Goal: Information Seeking & Learning: Check status

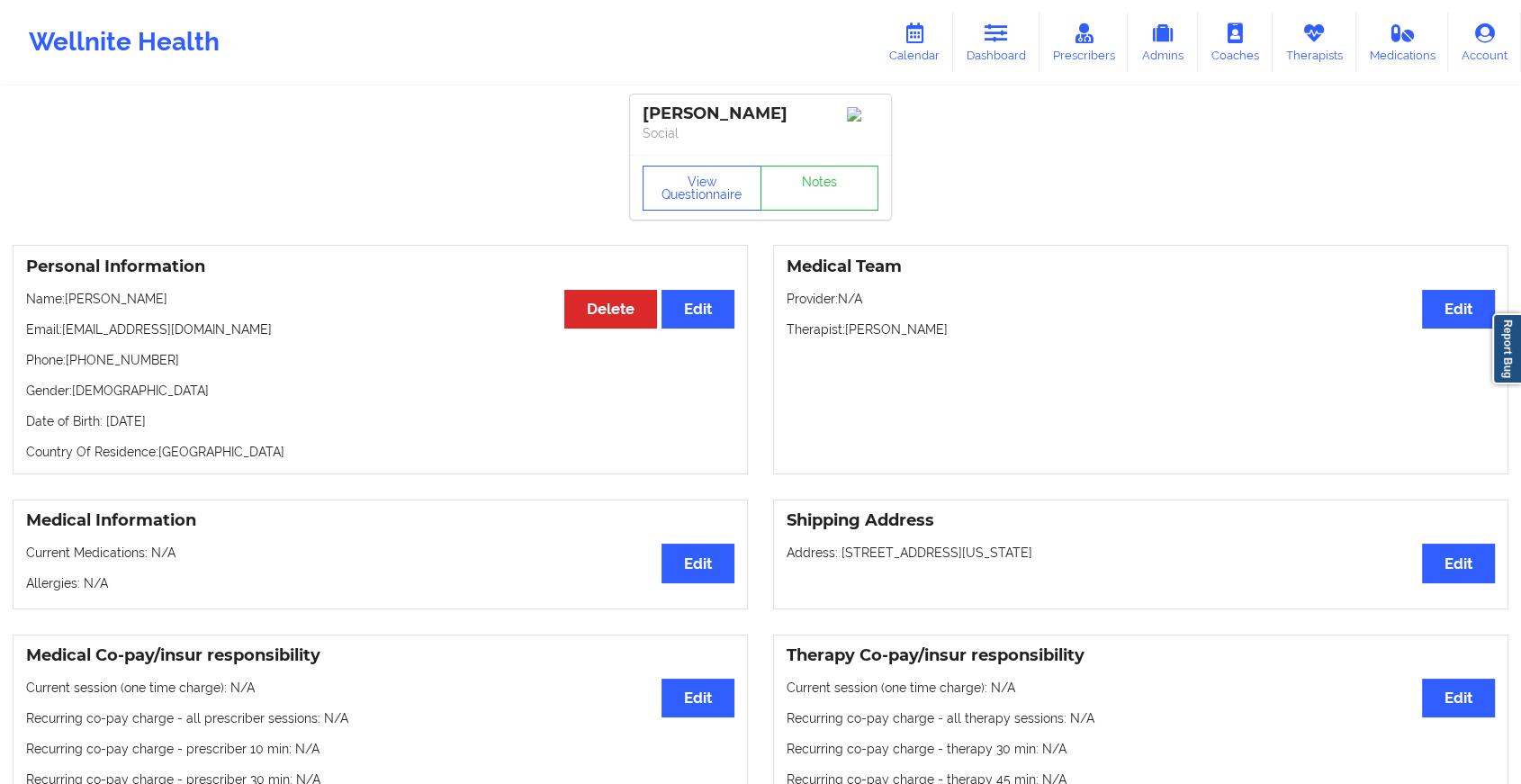
click at [981, 62] on link "Dashboard" at bounding box center [997, 43] width 87 height 60
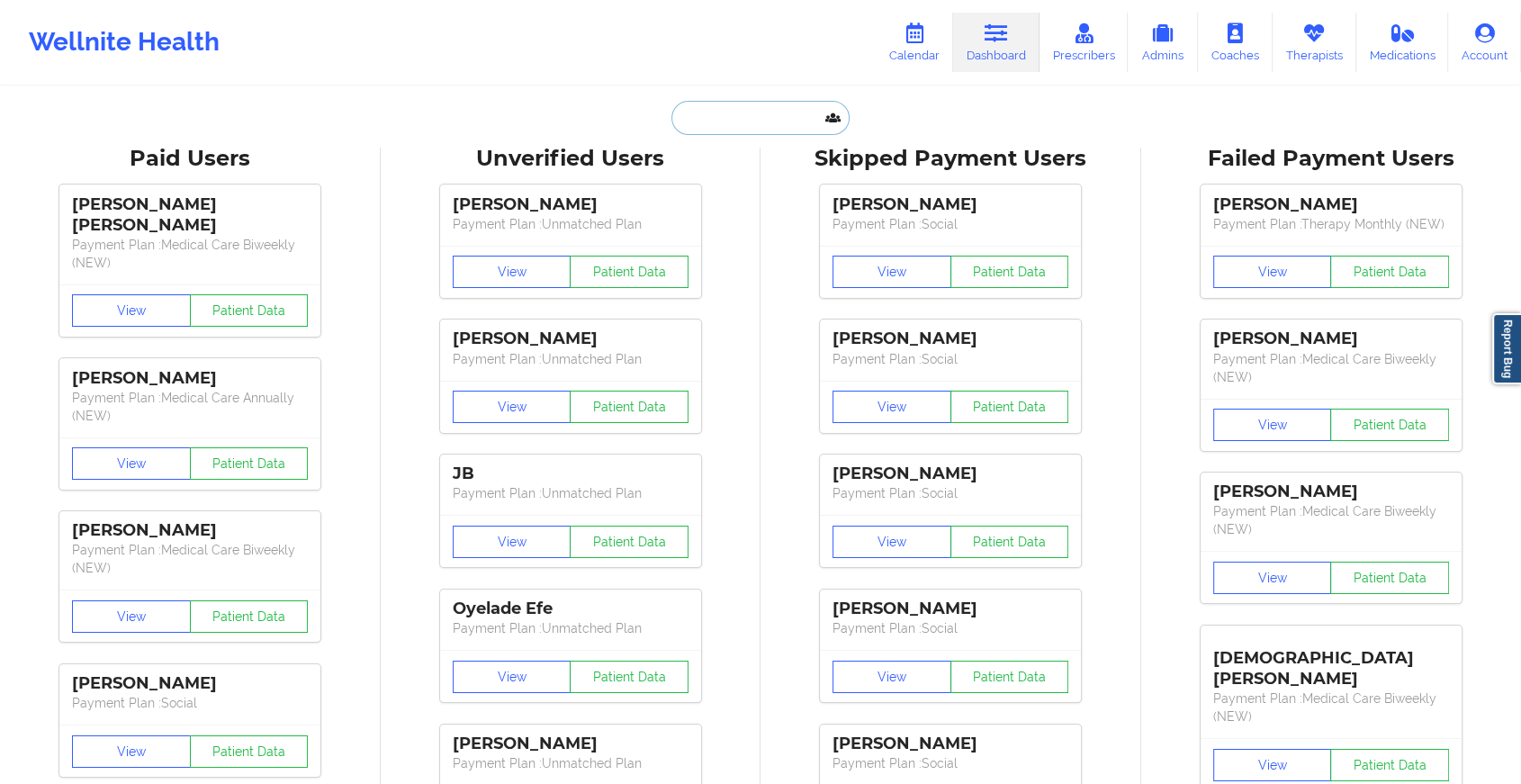
click at [723, 119] on input "text" at bounding box center [760, 118] width 178 height 34
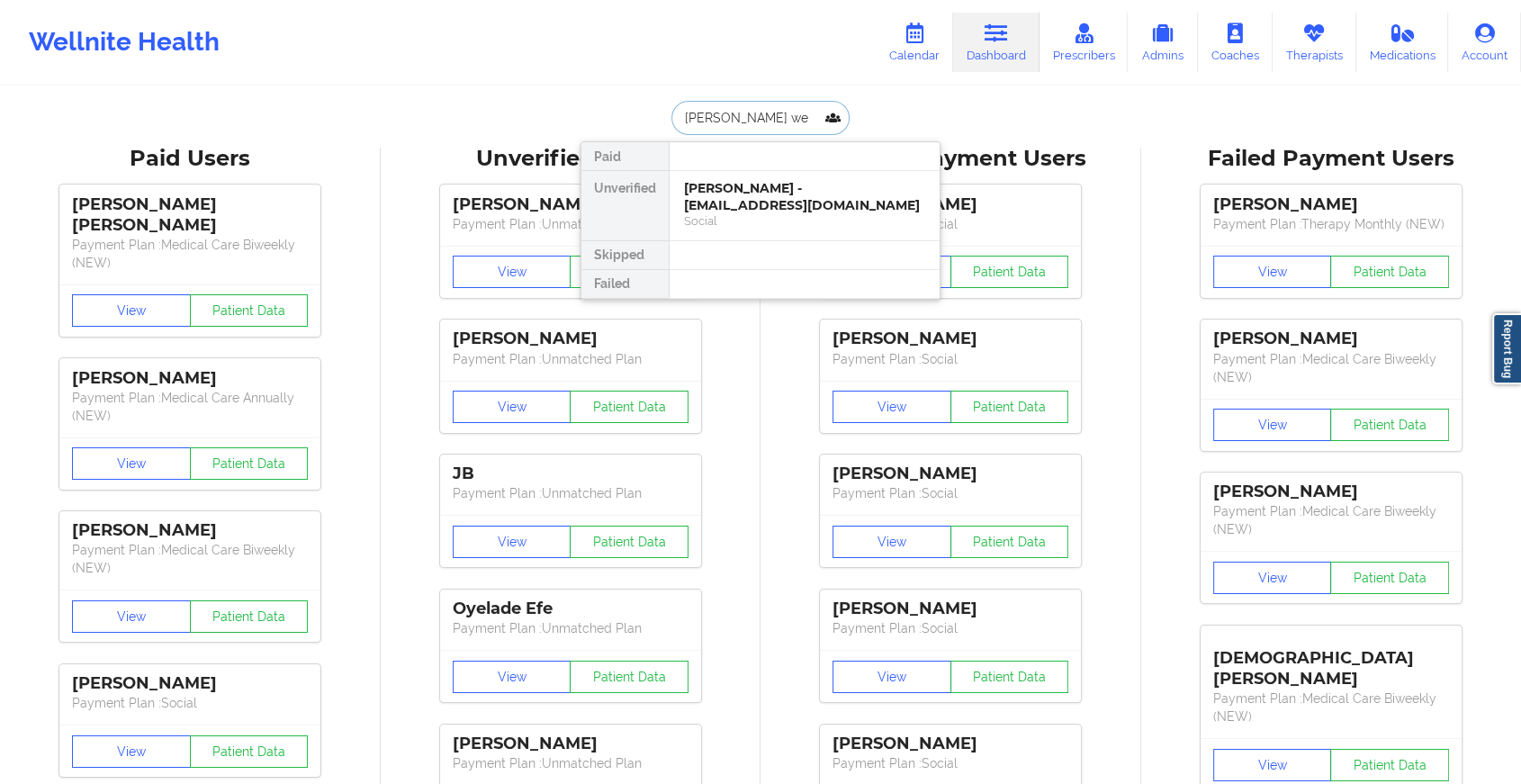
type input "[PERSON_NAME]"
click at [778, 194] on div "[PERSON_NAME] - [PERSON_NAME][EMAIL_ADDRESS][DOMAIN_NAME]" at bounding box center [804, 196] width 241 height 33
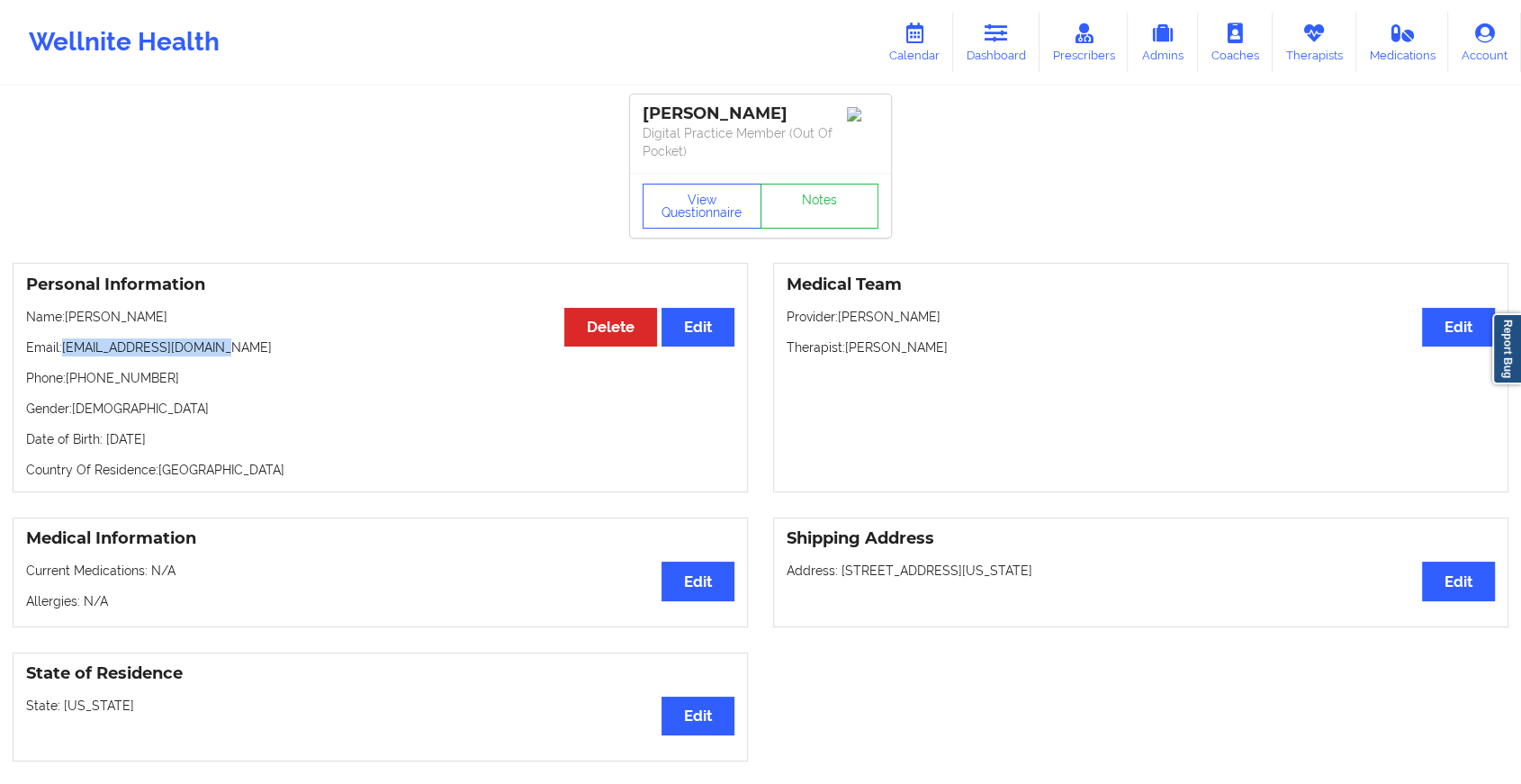
drag, startPoint x: 64, startPoint y: 344, endPoint x: 373, endPoint y: 328, distance: 309.4
click at [373, 328] on div "Personal Information Edit Delete Name: [PERSON_NAME] Email: [PERSON_NAME][EMAIL…" at bounding box center [380, 378] width 735 height 230
copy p "[EMAIL_ADDRESS][DOMAIN_NAME]"
click at [786, 194] on link "Notes" at bounding box center [819, 206] width 118 height 45
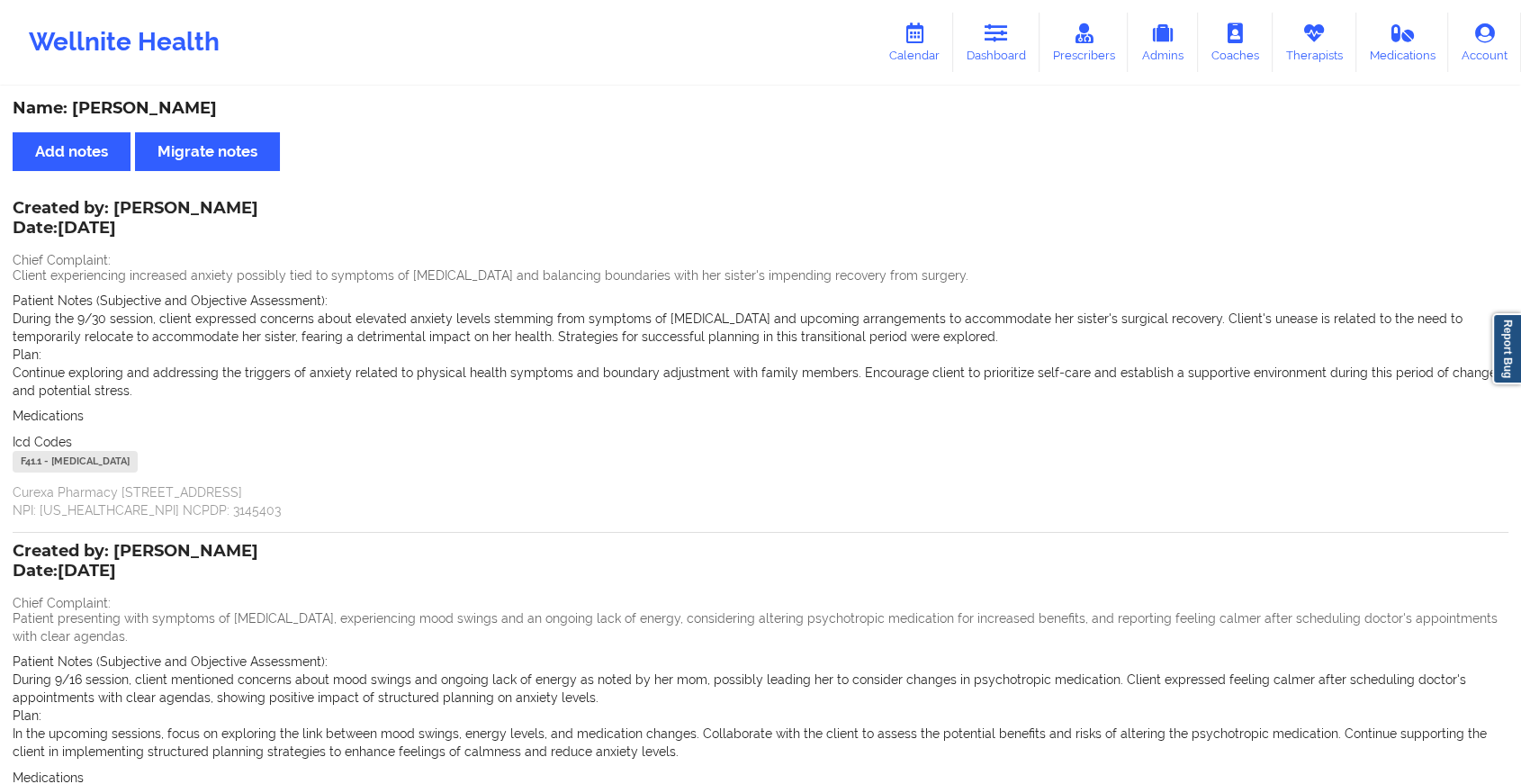
scroll to position [242, 0]
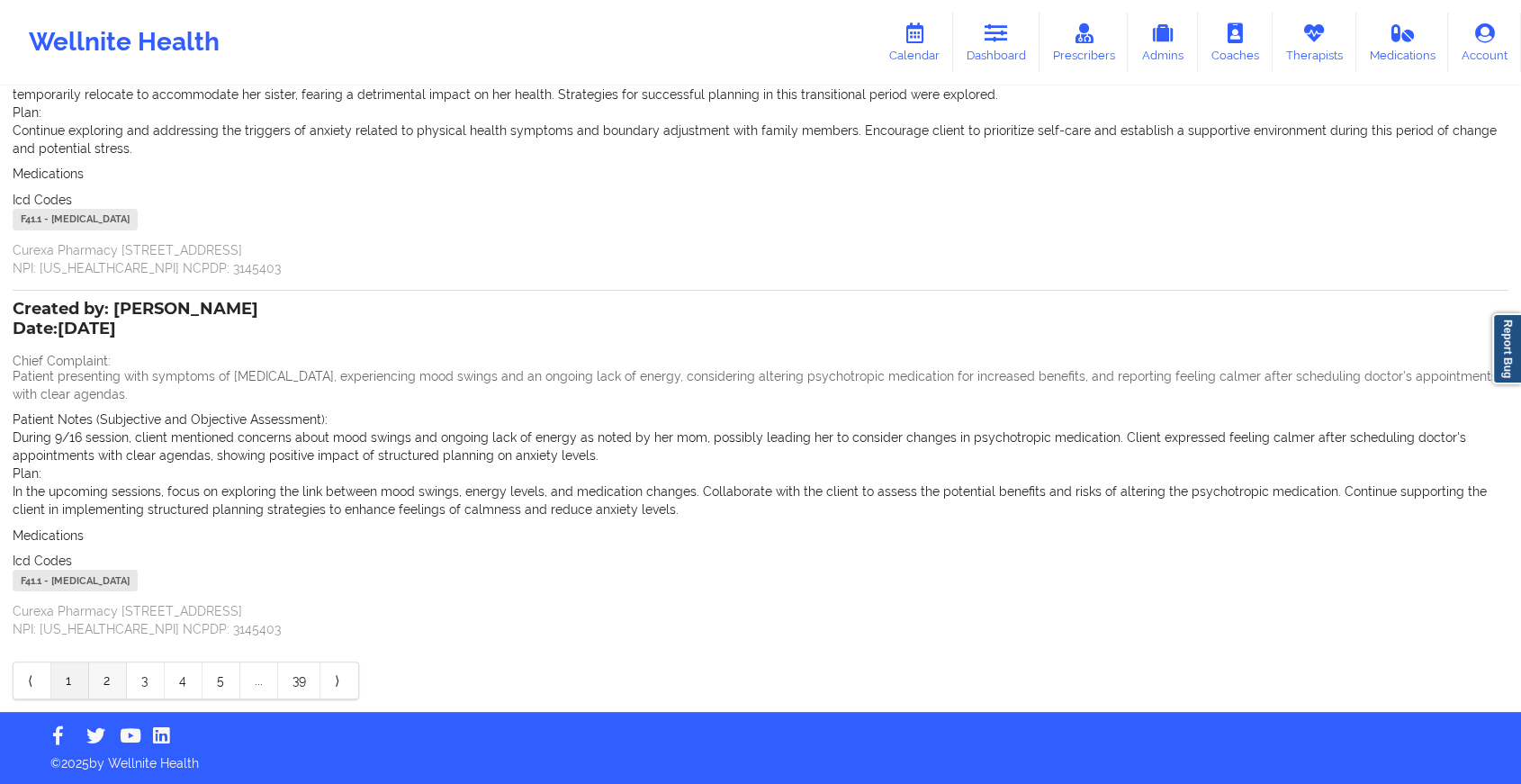
click at [108, 684] on link "2" at bounding box center [109, 681] width 38 height 36
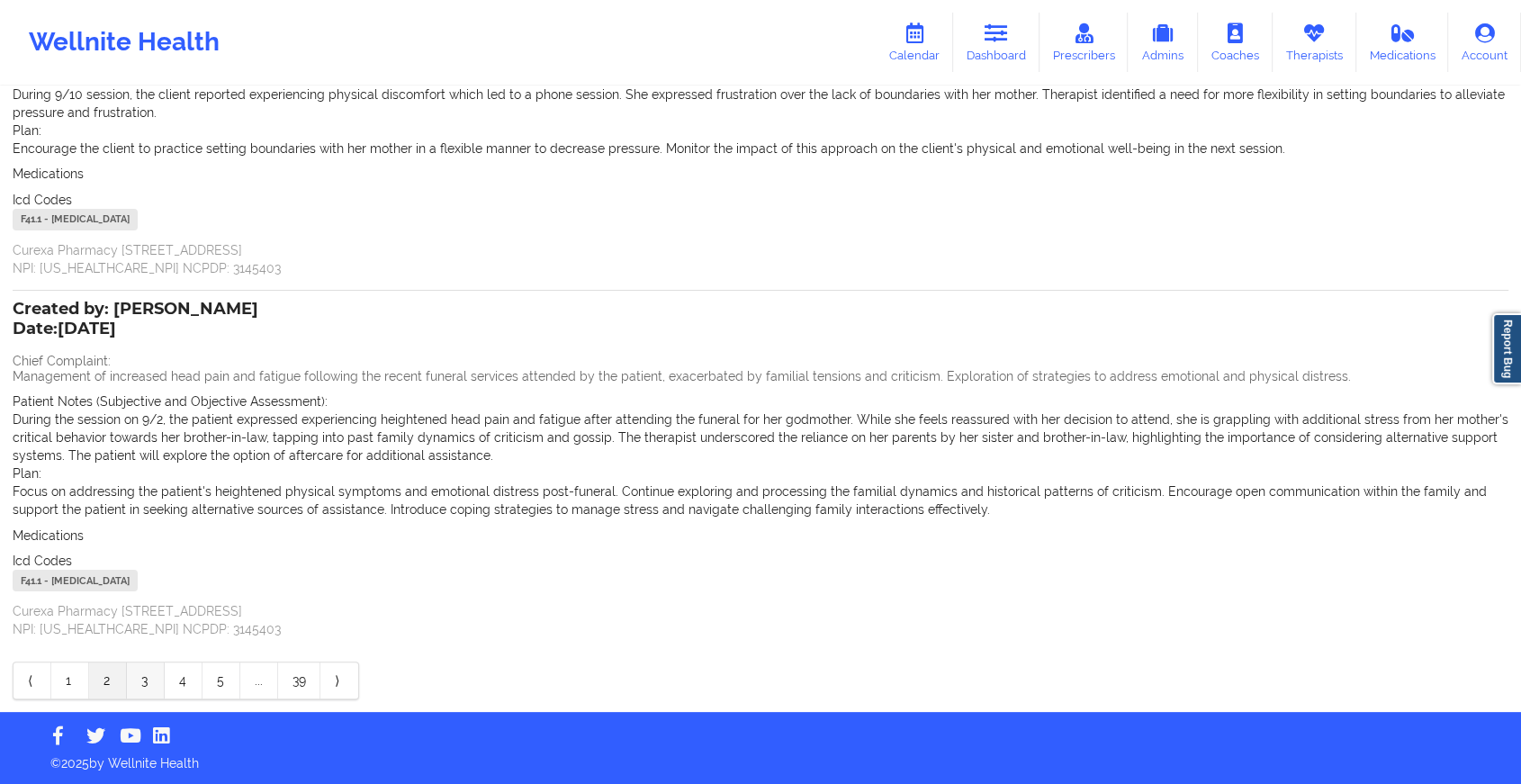
click at [150, 671] on link "3" at bounding box center [146, 681] width 38 height 36
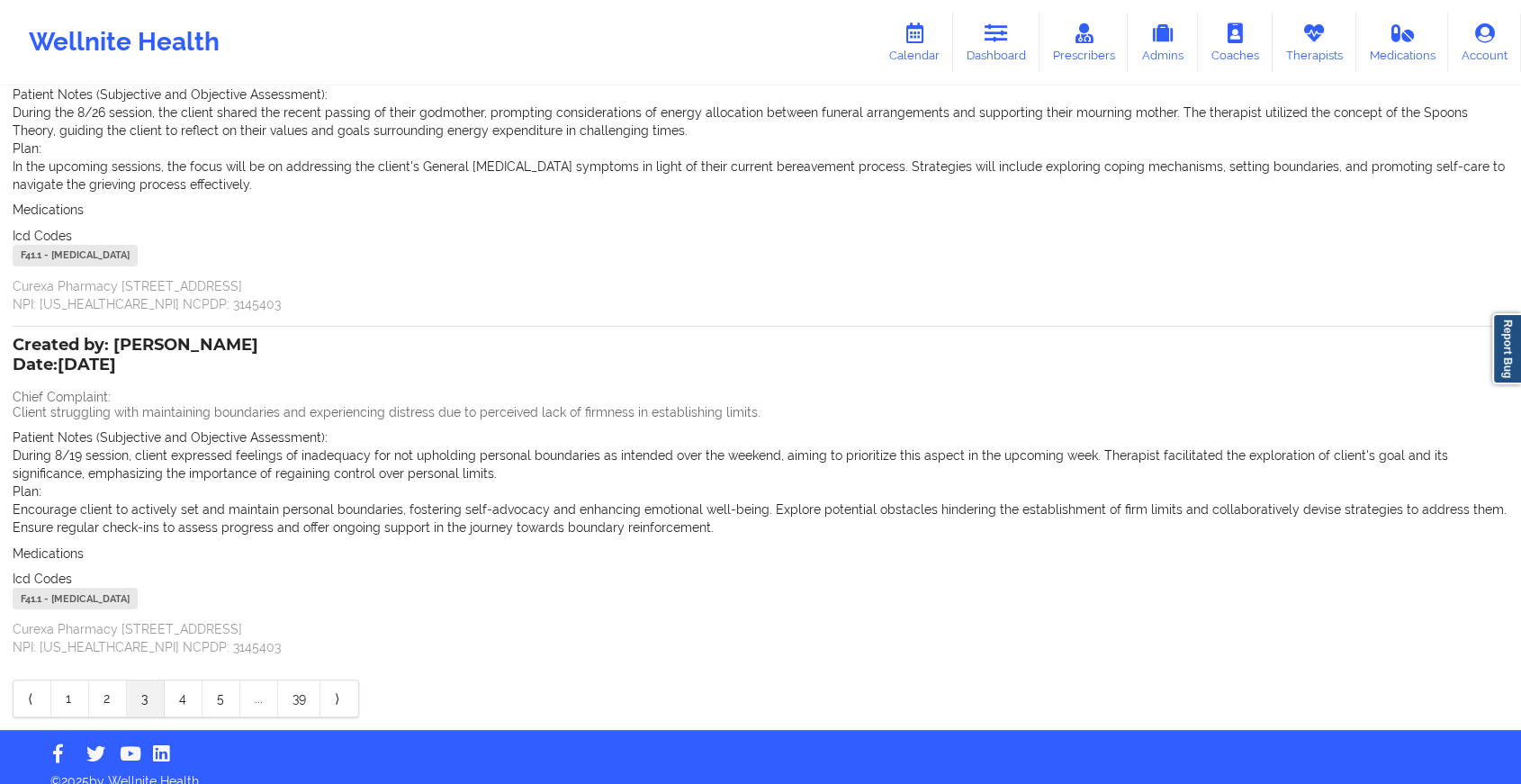
click at [174, 675] on div "Created by: [PERSON_NAME] Date: [DATE] Chief Complaint: The client is strugglin…" at bounding box center [760, 347] width 1496 height 739
click at [228, 688] on link "5" at bounding box center [222, 698] width 38 height 36
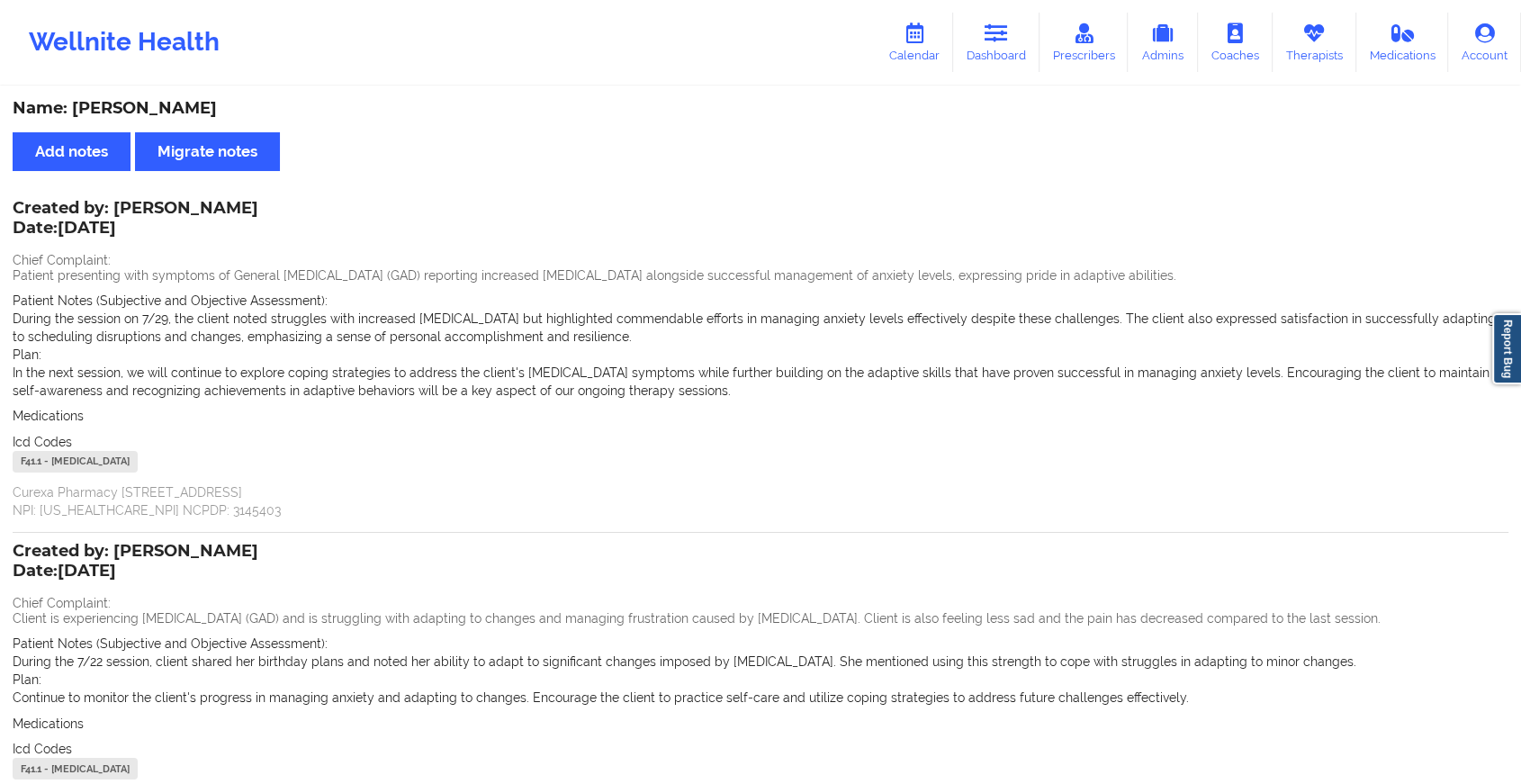
scroll to position [188, 0]
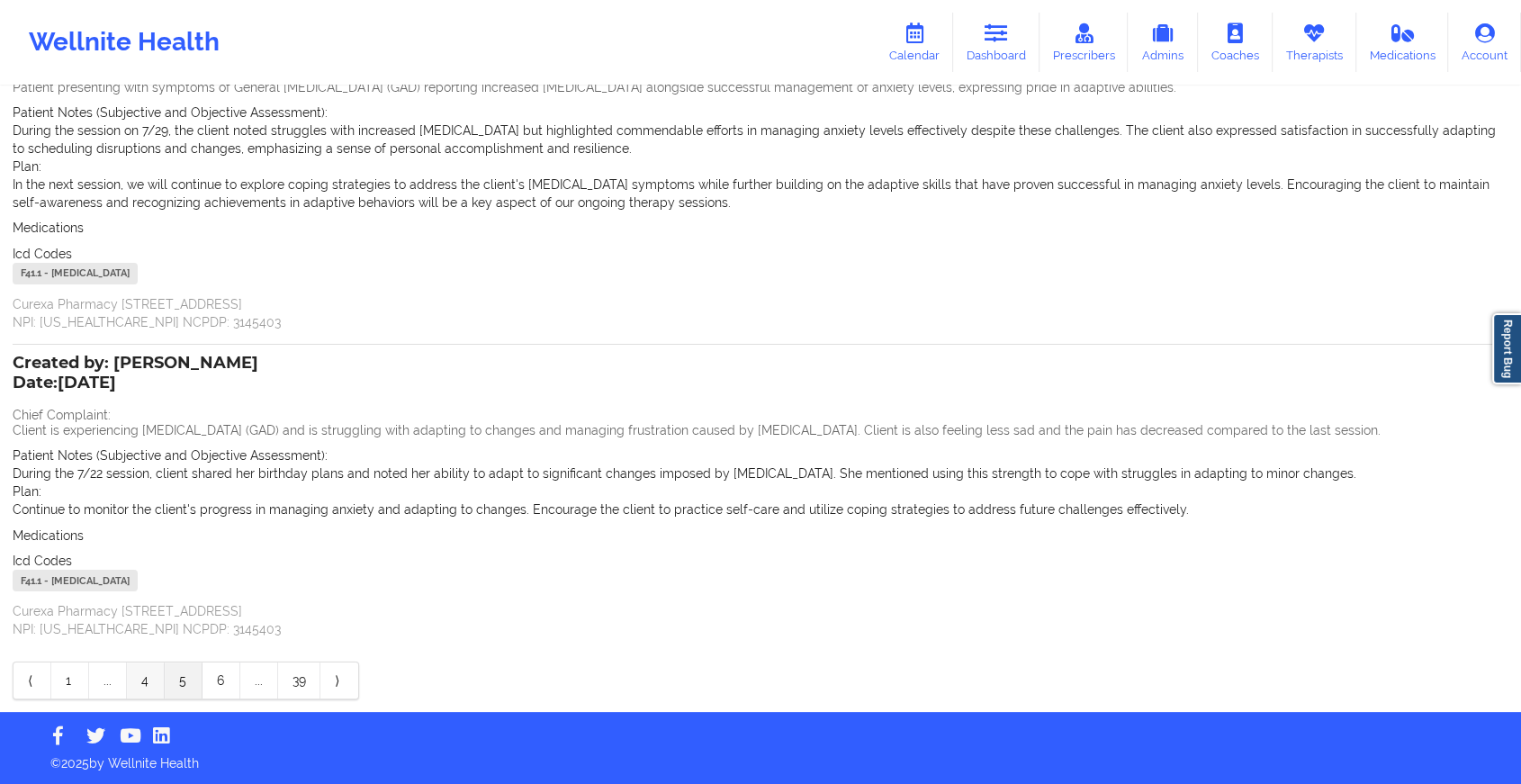
click at [146, 680] on link "4" at bounding box center [146, 681] width 38 height 36
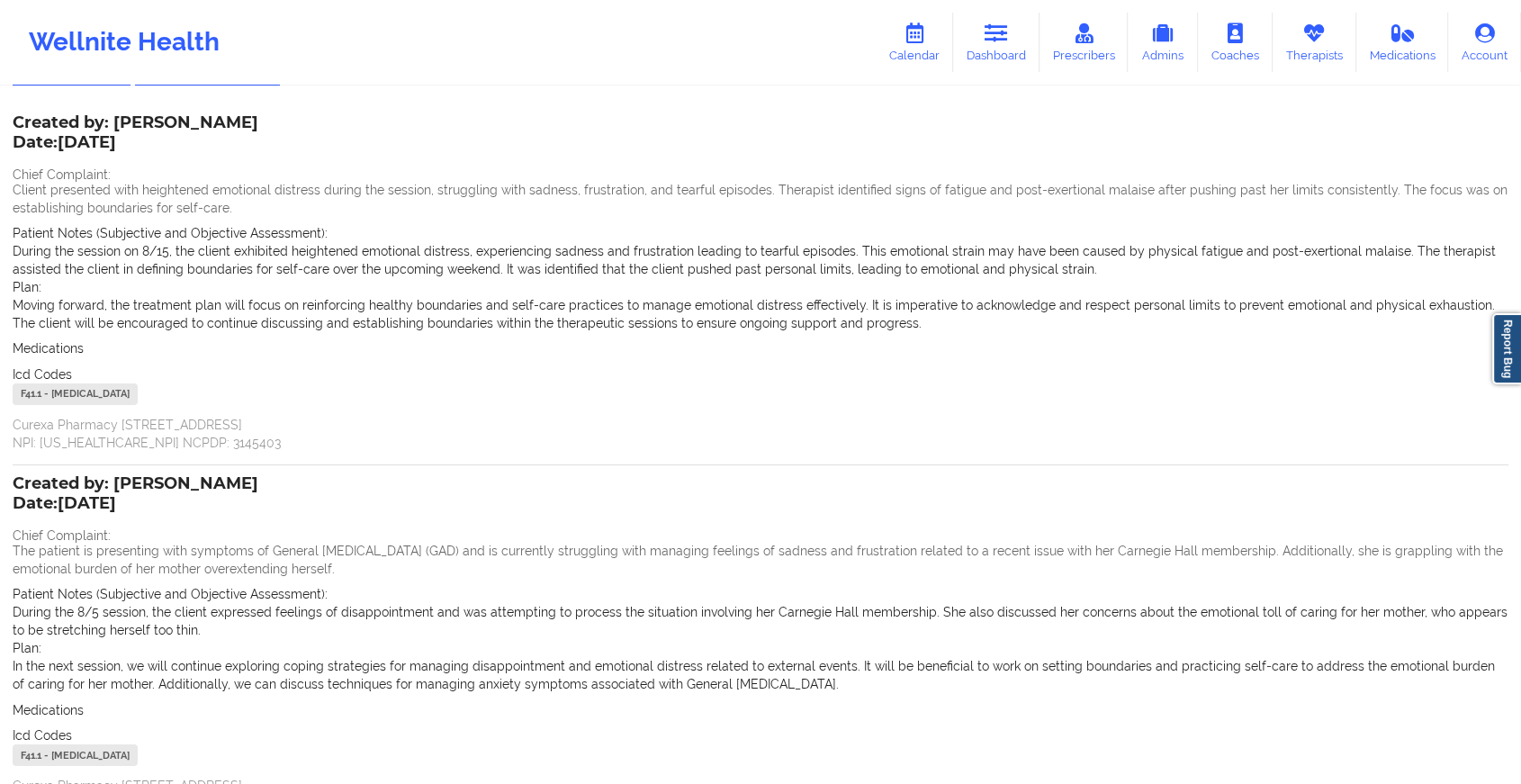
scroll to position [260, 0]
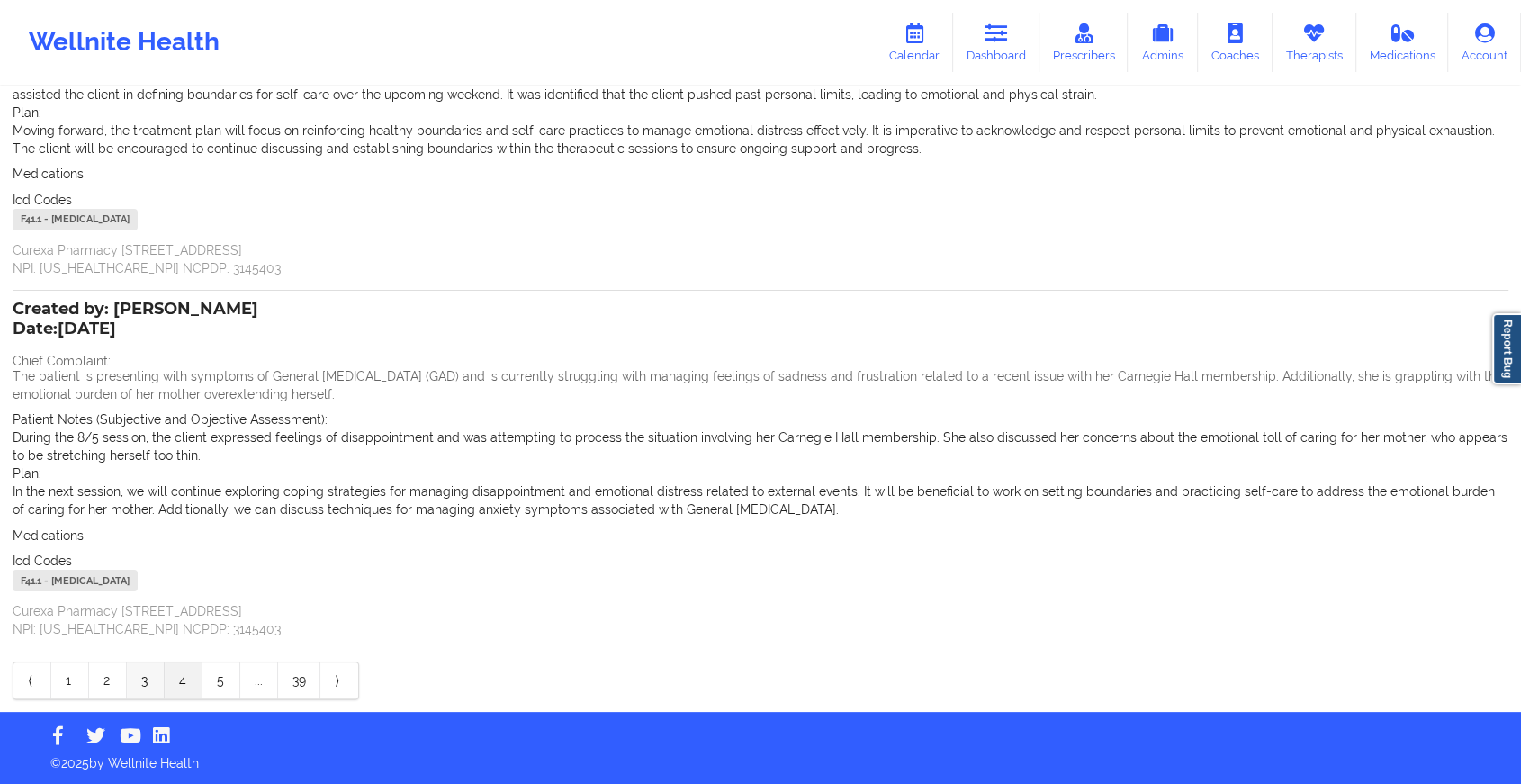
click at [151, 679] on link "3" at bounding box center [146, 681] width 38 height 36
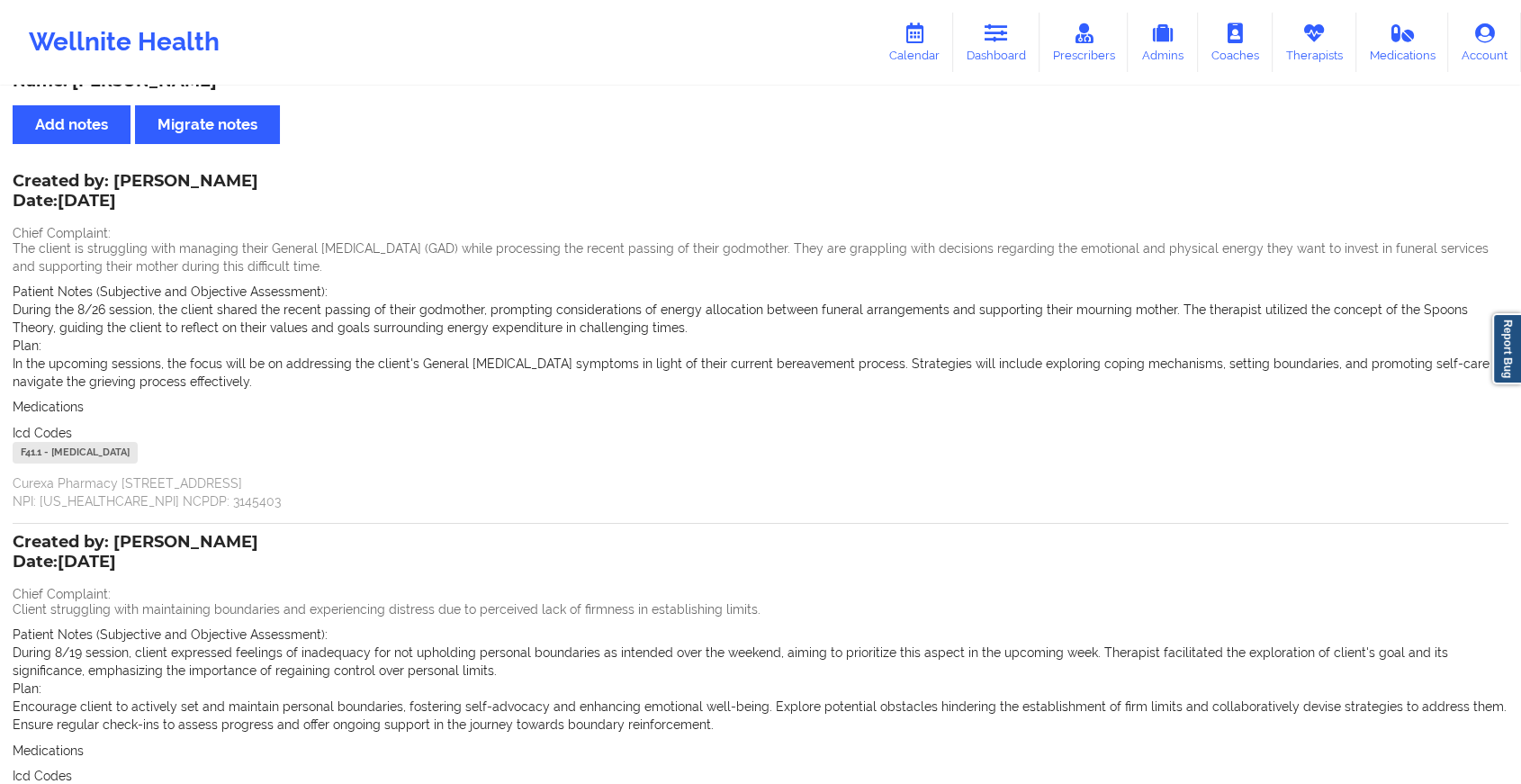
scroll to position [242, 0]
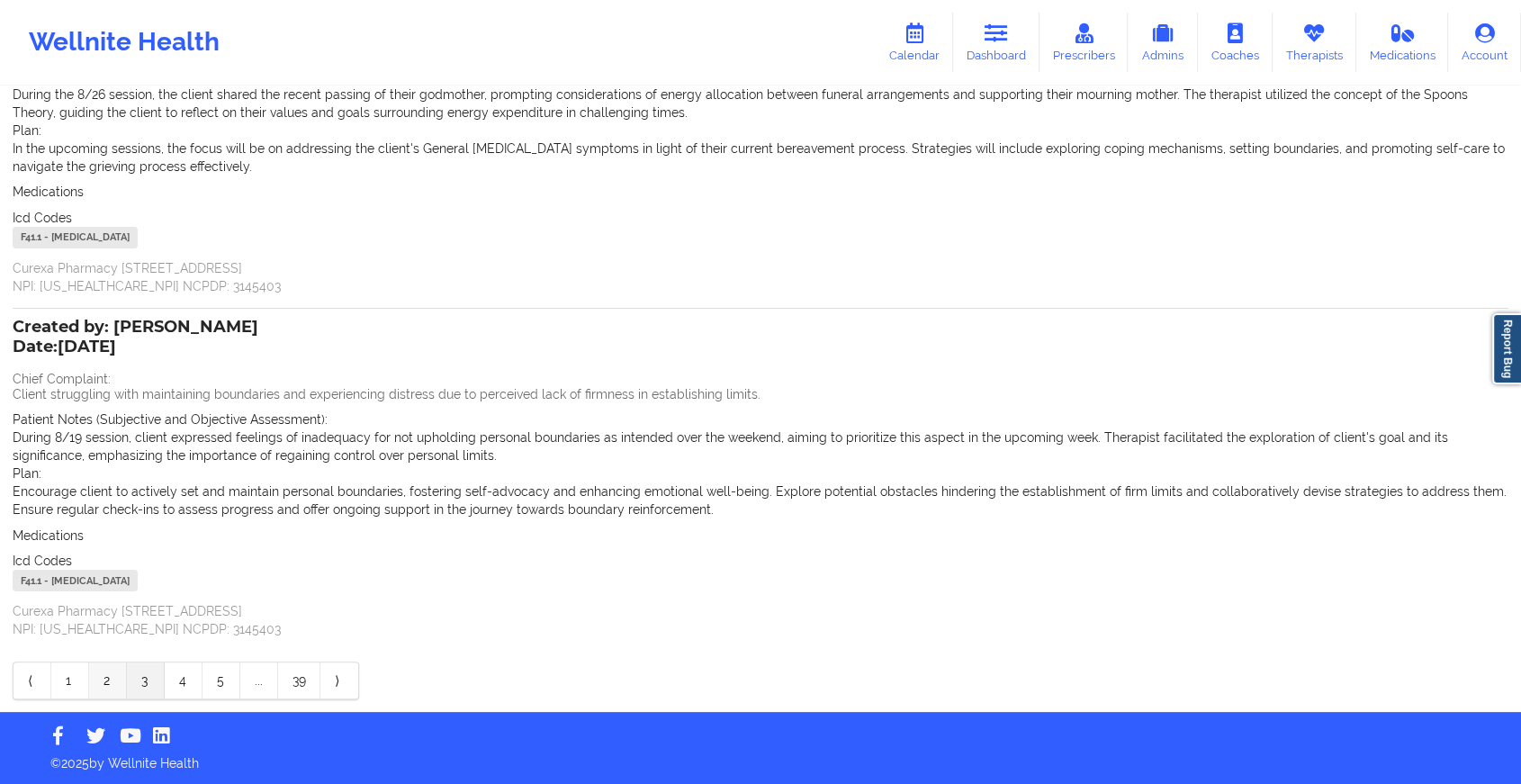
click at [99, 691] on link "2" at bounding box center [109, 681] width 38 height 36
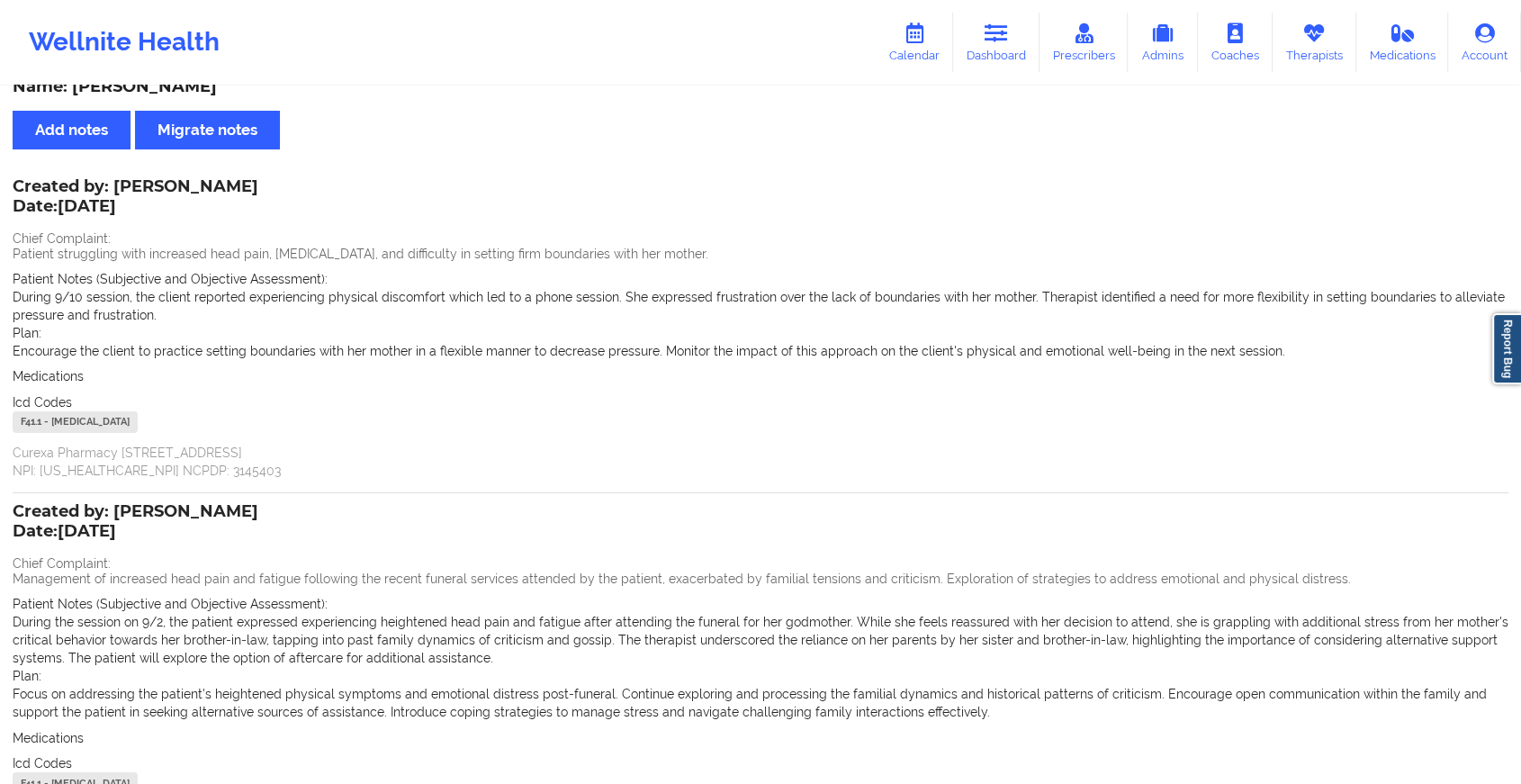
scroll to position [224, 0]
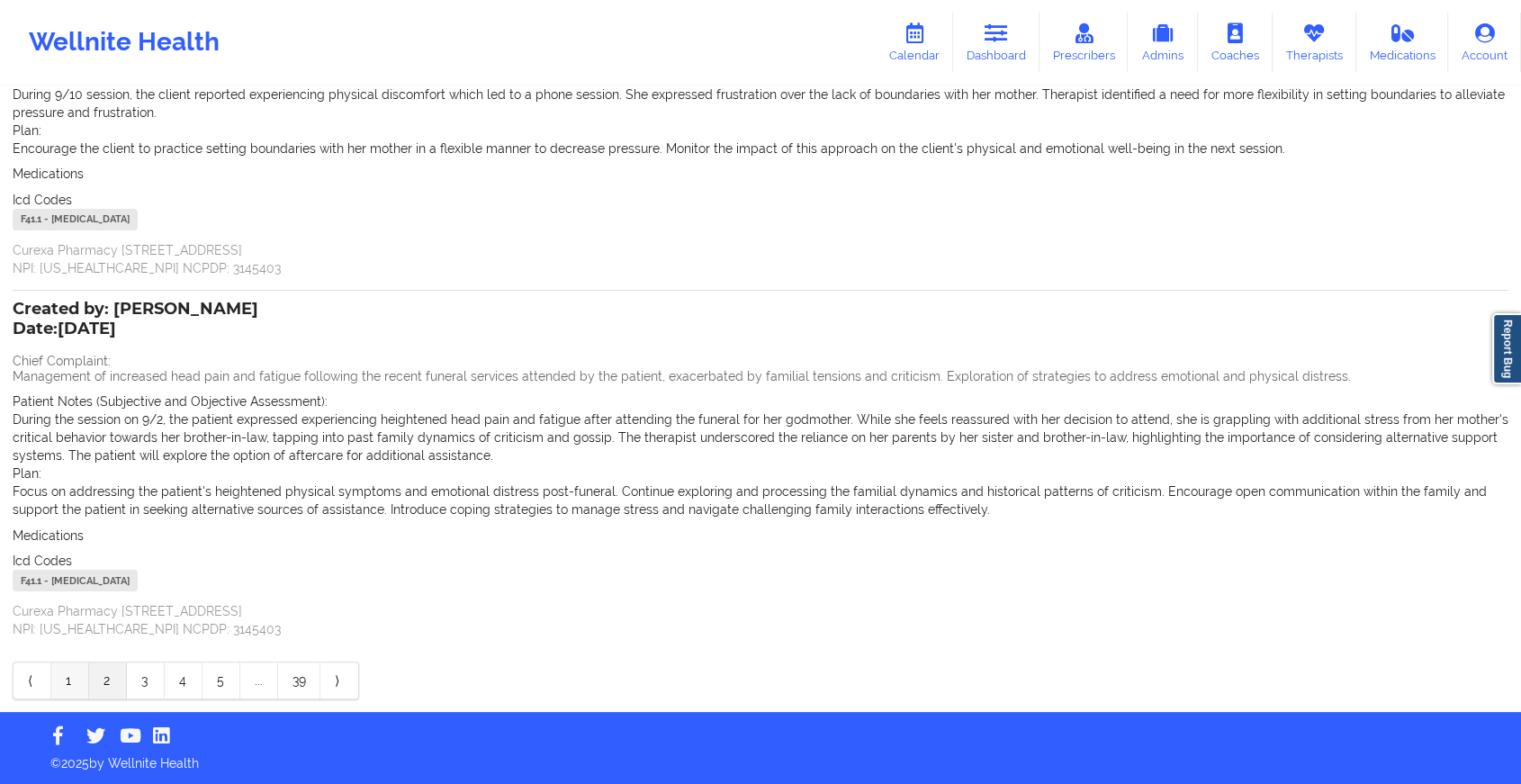
click at [62, 687] on link "1" at bounding box center [71, 681] width 38 height 36
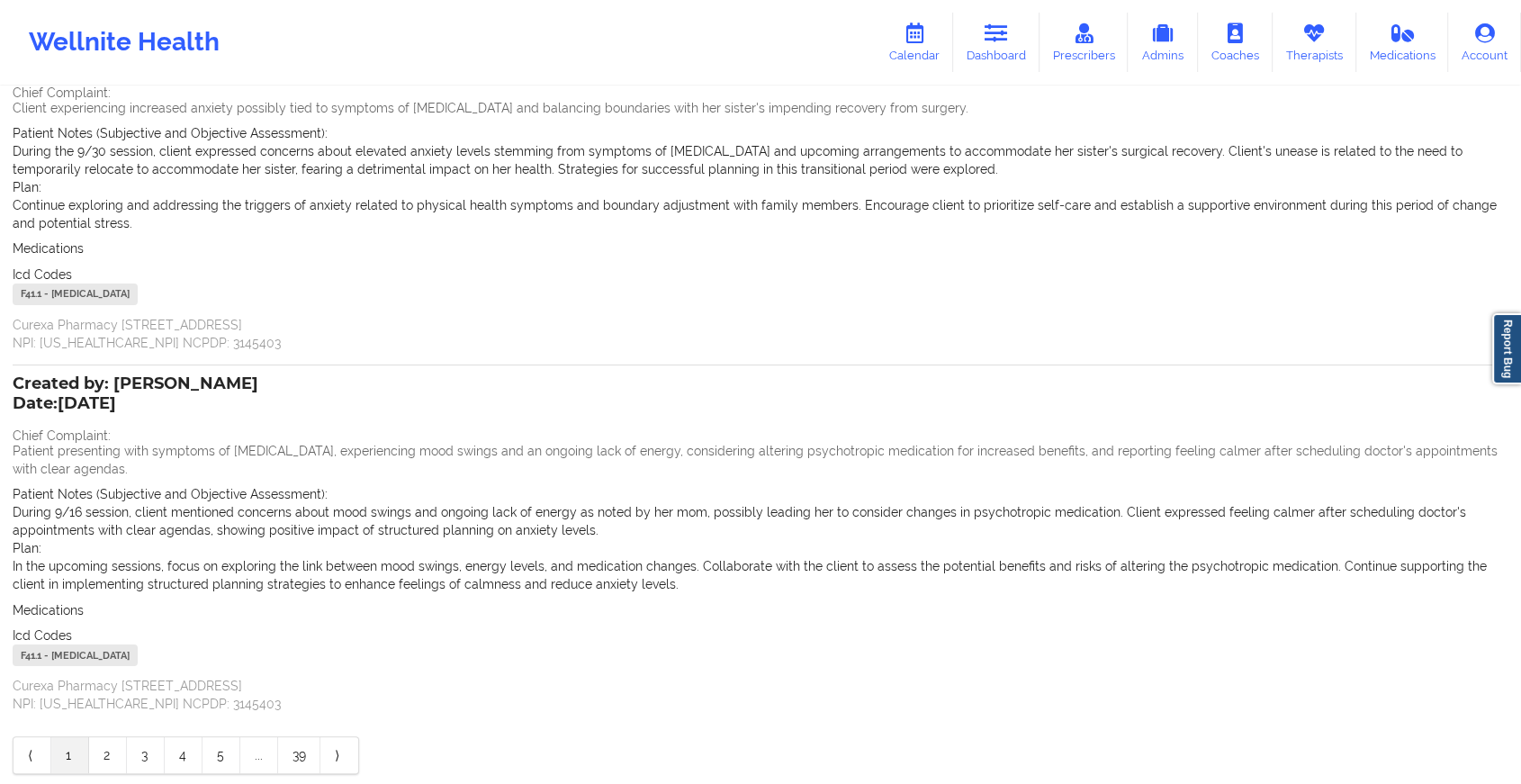
scroll to position [212, 0]
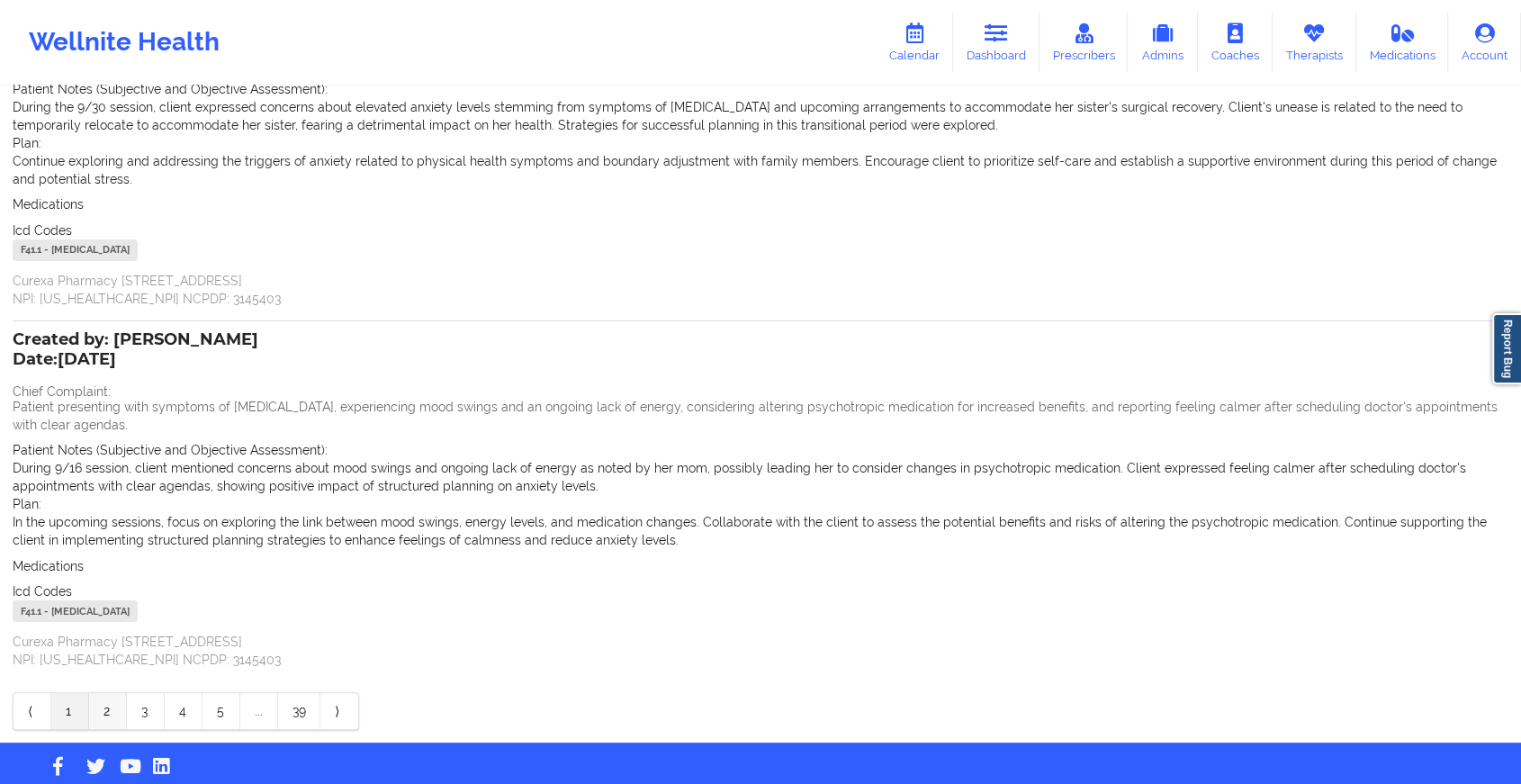
click at [118, 704] on link "2" at bounding box center [109, 711] width 38 height 36
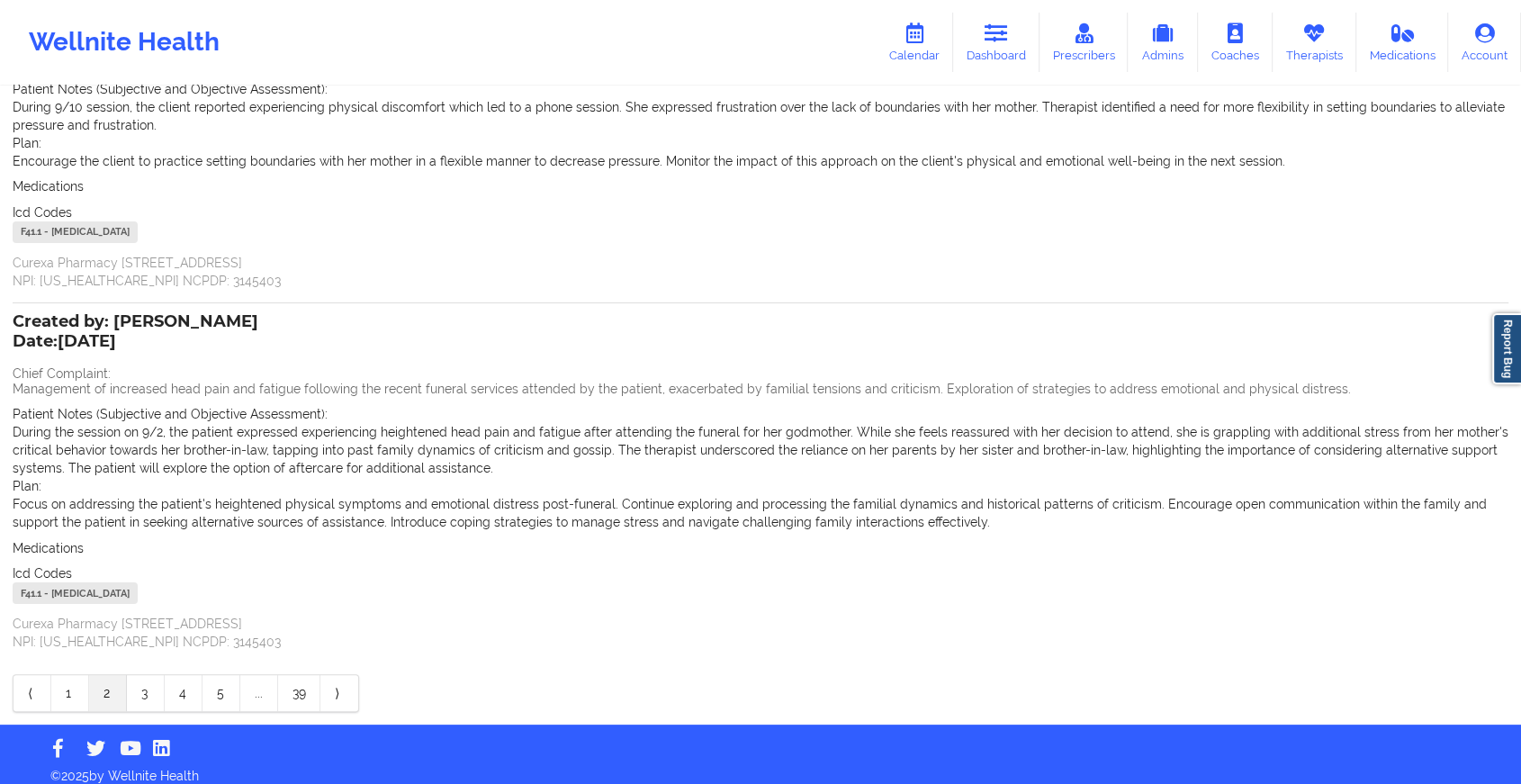
scroll to position [0, 0]
